Goal: Ask a question

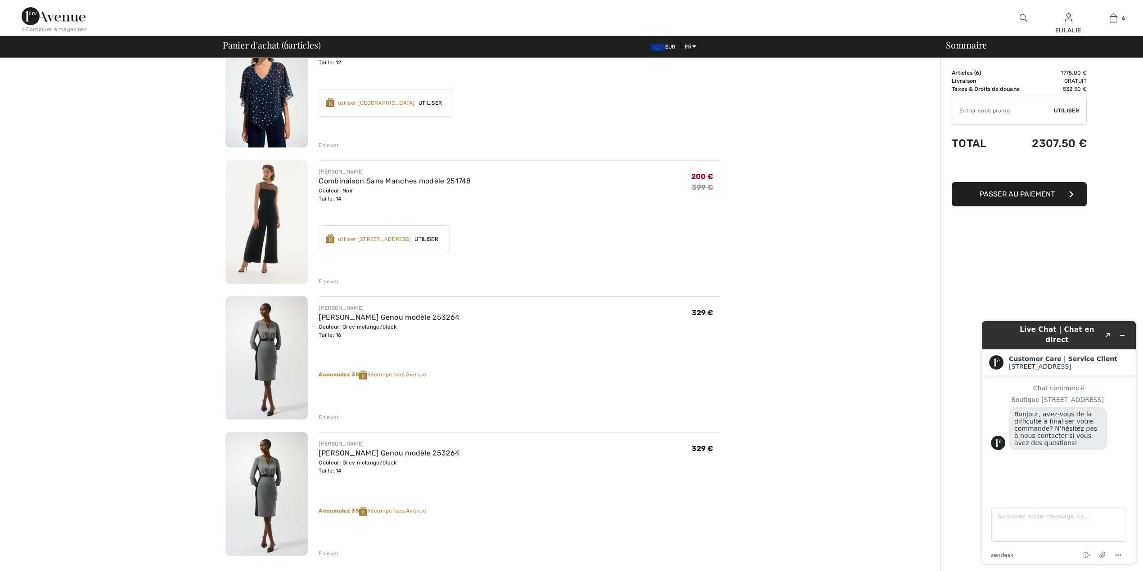
scroll to position [360, 0]
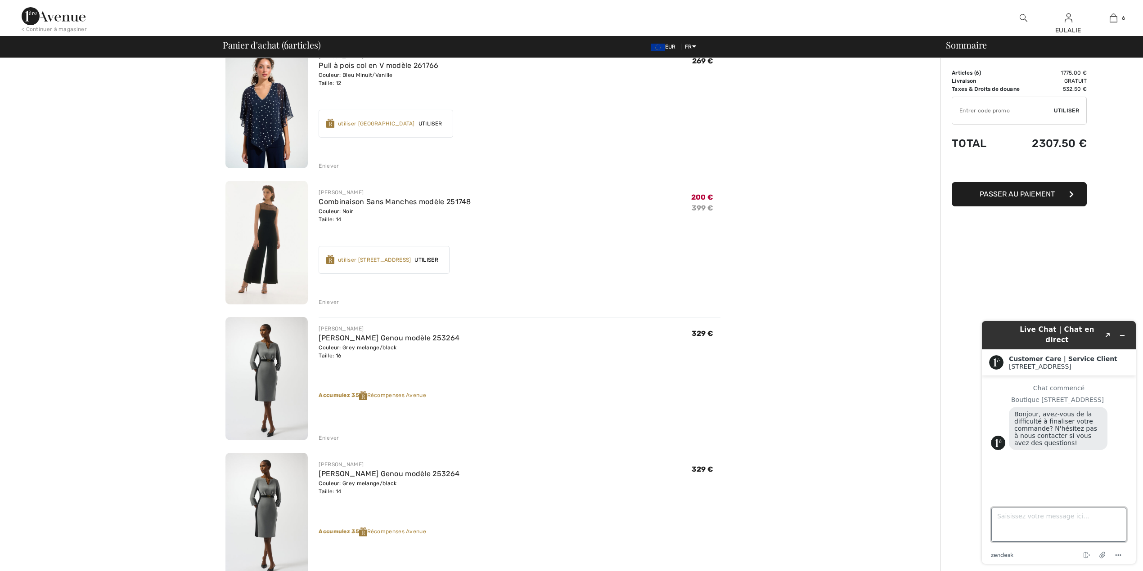
click at [1019, 520] on textarea "Saisissez votre message ici..." at bounding box center [1058, 525] width 135 height 34
type textarea "Bonjour,"
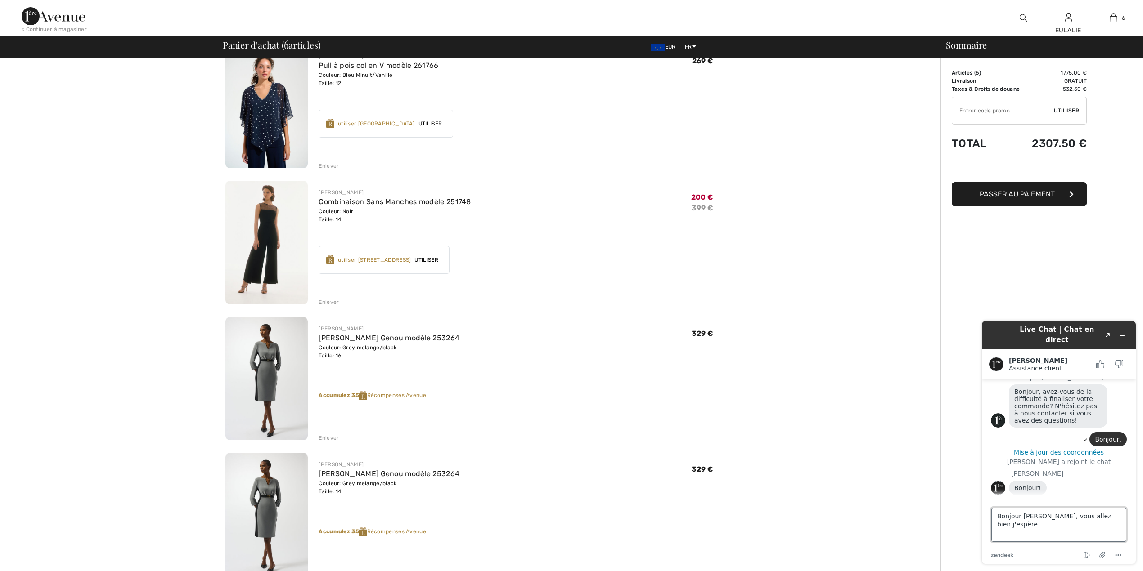
type textarea "Bonjour [PERSON_NAME], vous allez bien j'espère."
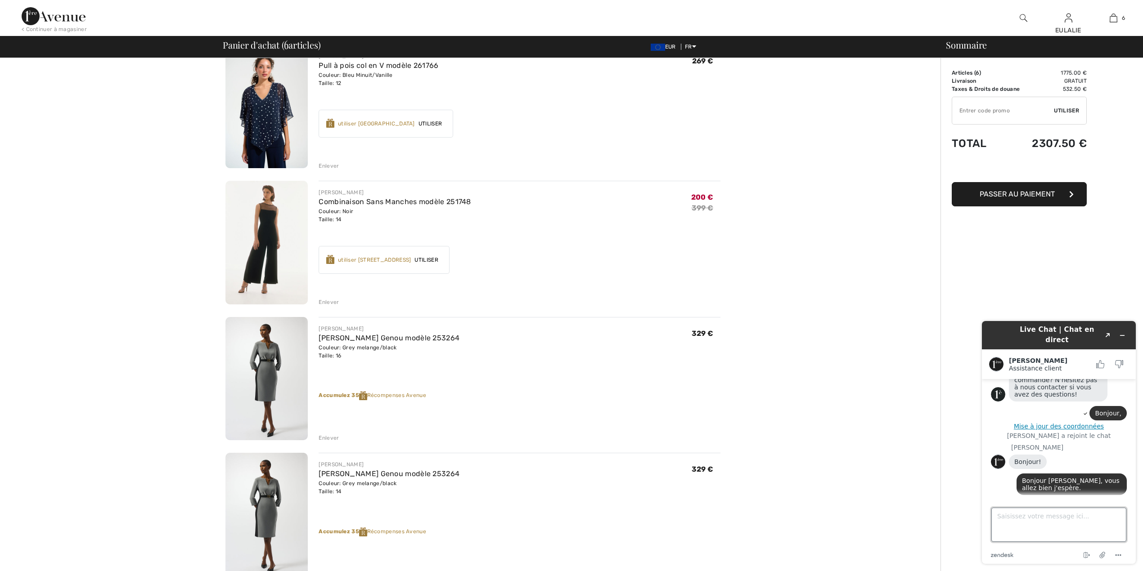
scroll to position [52, 0]
type textarea "Q"
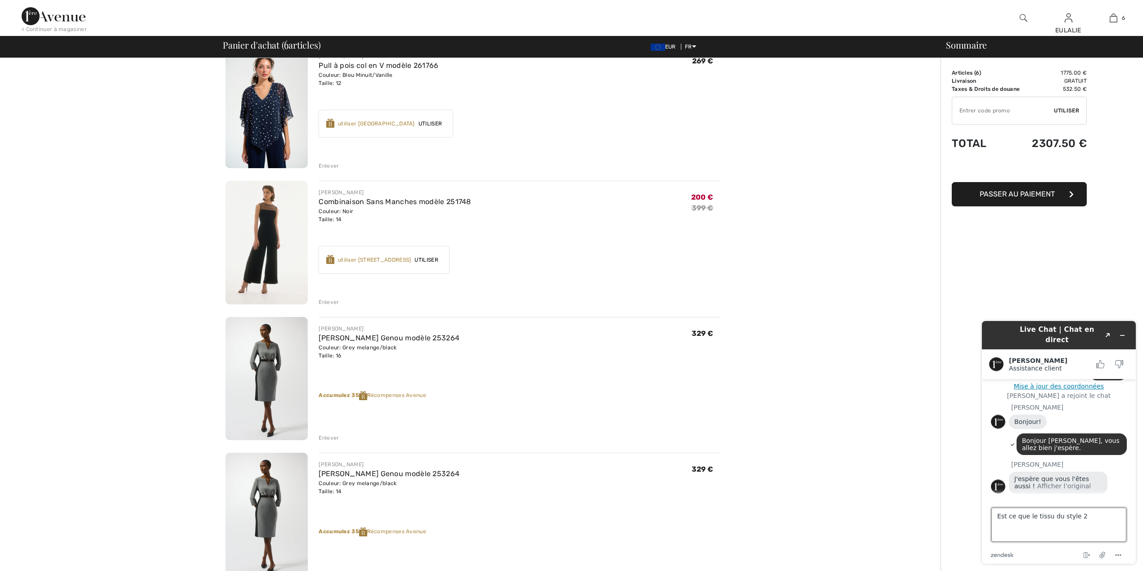
scroll to position [92, 0]
type textarea "Est ce que le tissu du style 253264 est épais ? Chaud pour l'[GEOGRAPHIC_DATA] ?"
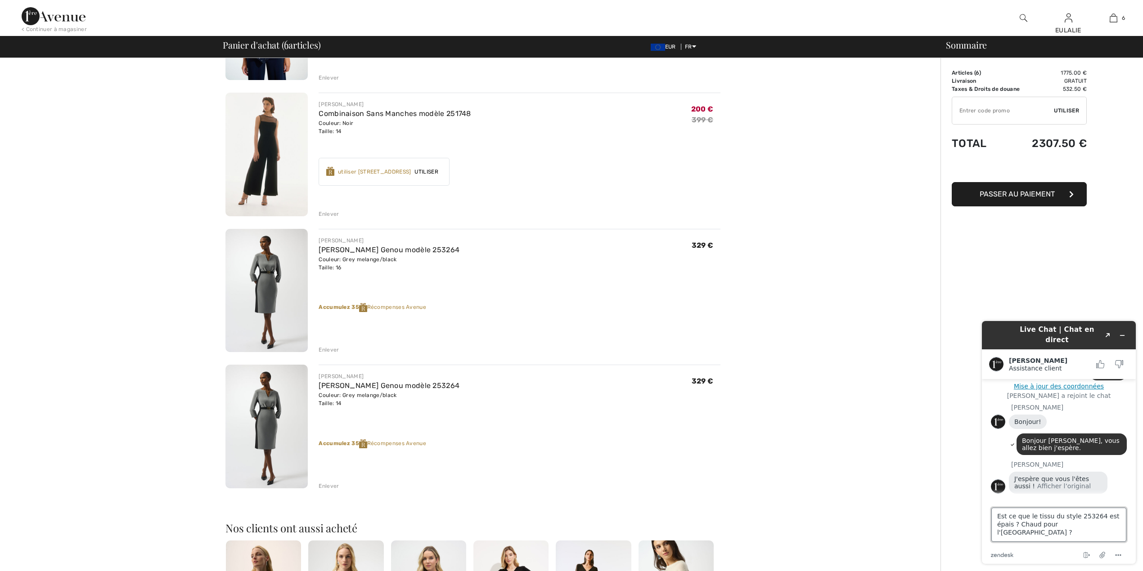
scroll to position [420, 0]
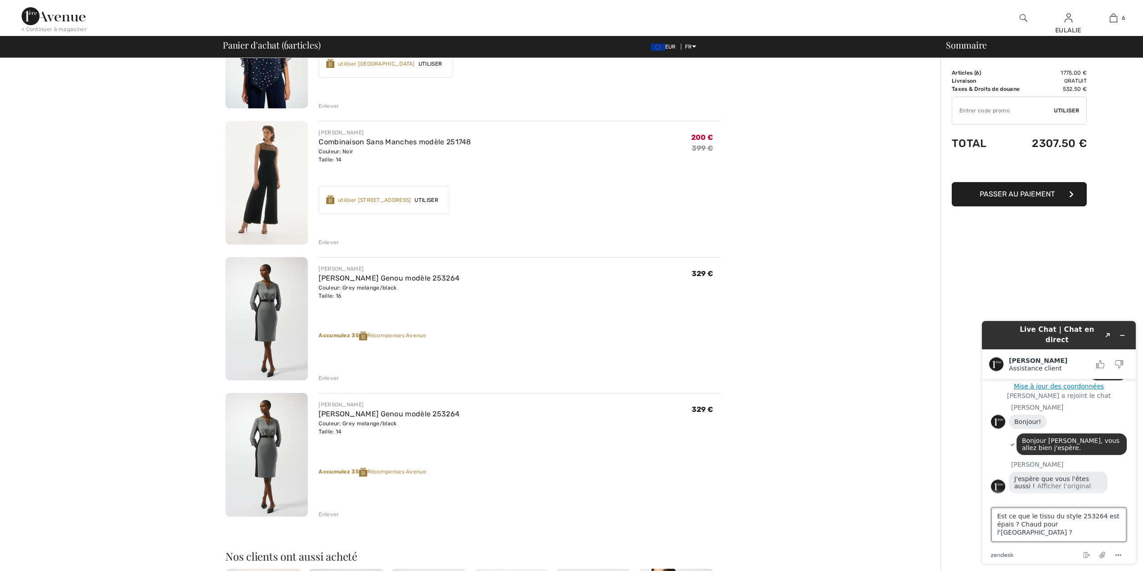
click at [1079, 523] on textarea "Est ce que le tissu du style 253264 est épais ? Chaud pour l'[GEOGRAPHIC_DATA] ?" at bounding box center [1058, 525] width 135 height 34
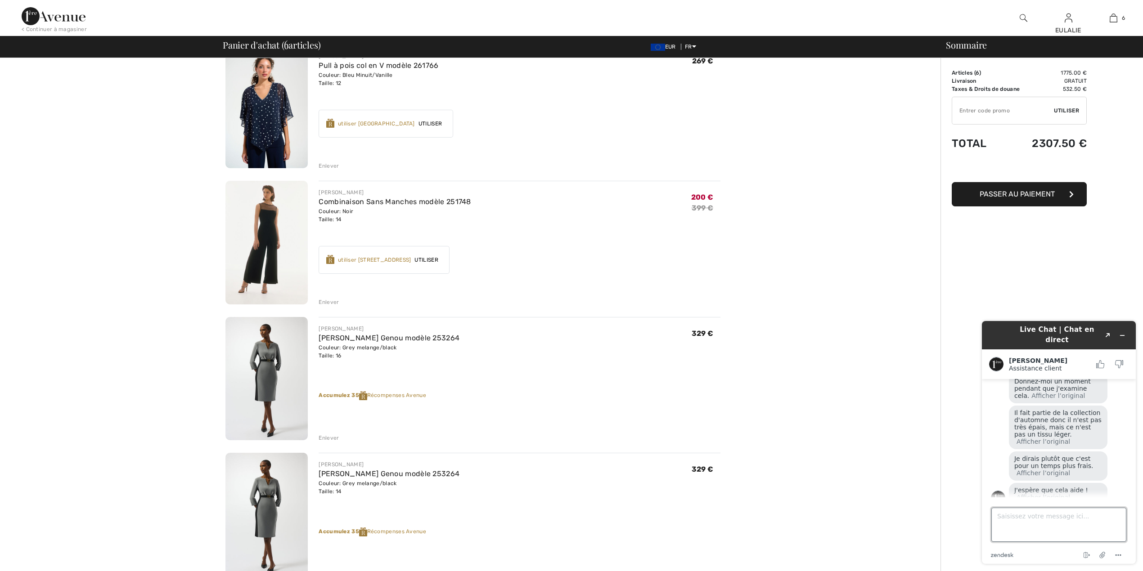
scroll to position [260, 0]
type textarea "Merci."
click at [1123, 332] on icon "Réduire le widget" at bounding box center [1122, 335] width 6 height 6
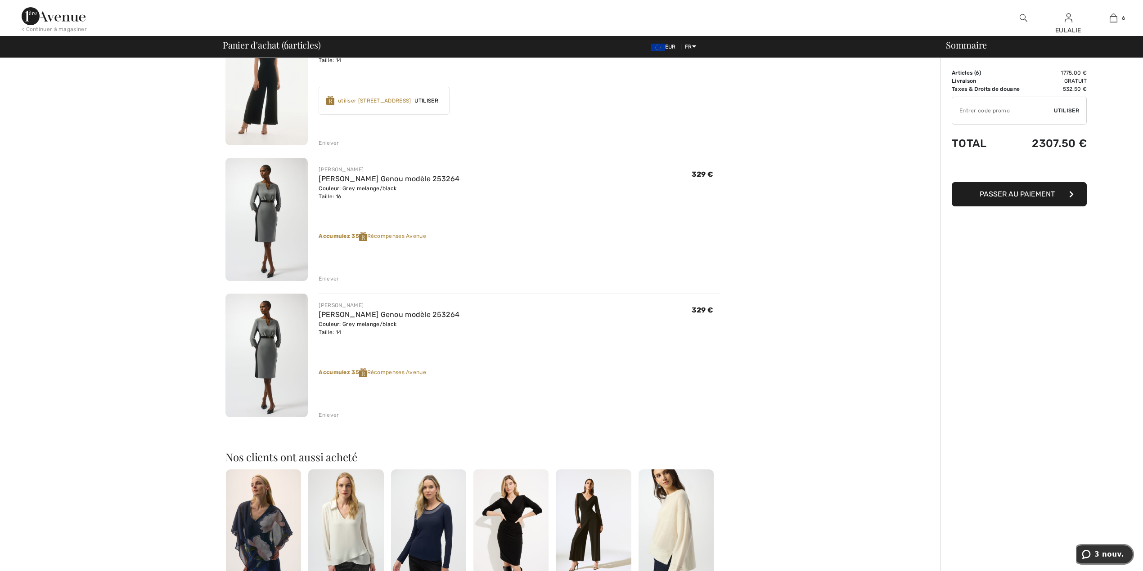
scroll to position [517, 0]
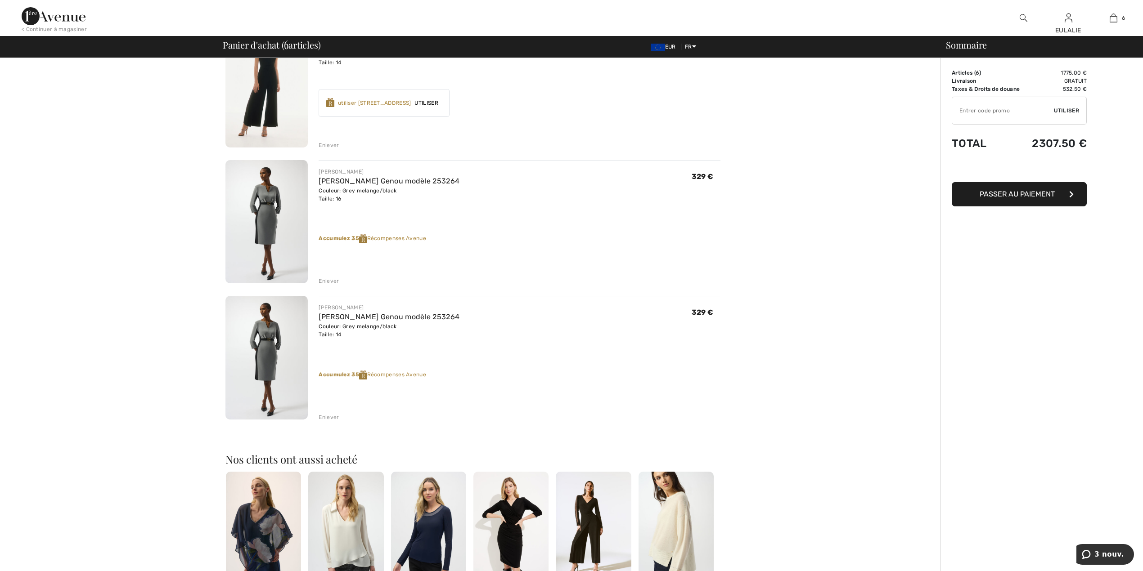
click at [855, 537] on div "Vous n'êtes qu'à 0.00 € de la LIVRAISON GRATUITE! Continuer à magasiner > Félic…" at bounding box center [472, 176] width 935 height 1271
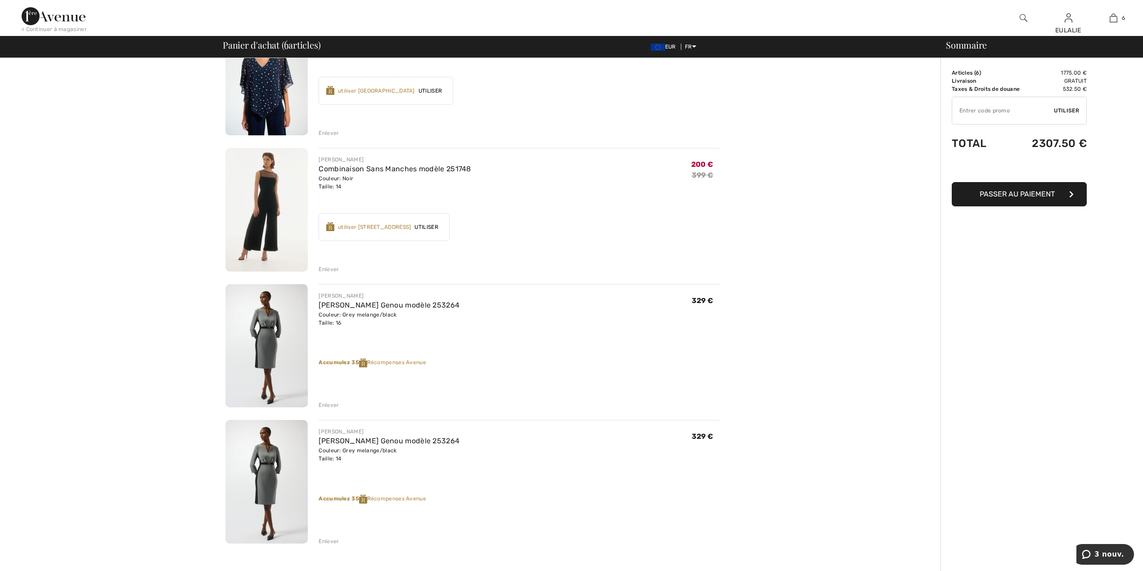
scroll to position [397, 0]
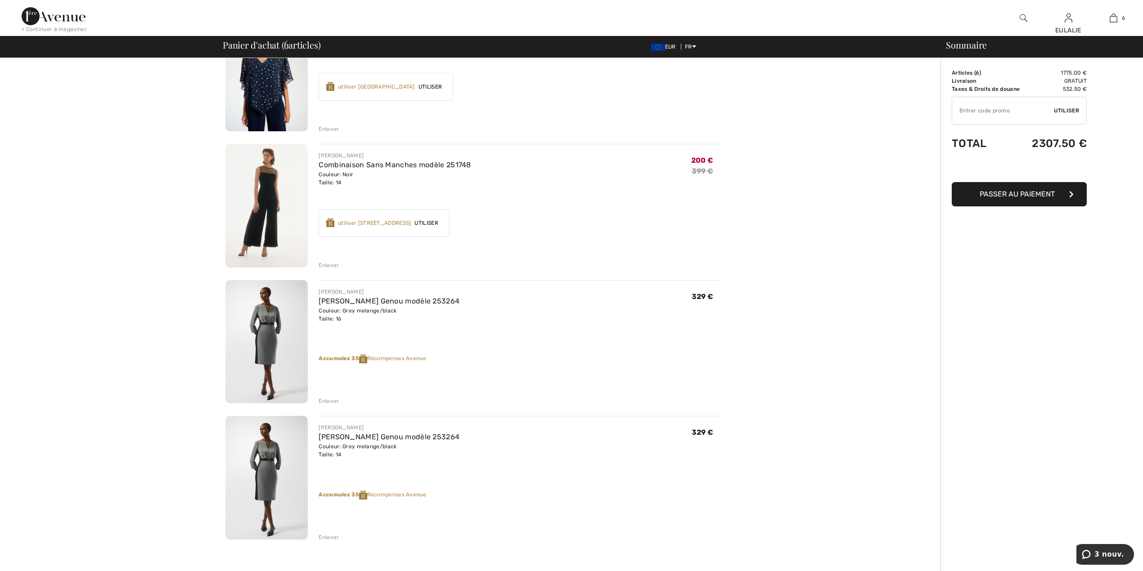
click at [272, 321] on img at bounding box center [266, 342] width 82 height 124
